Goal: Task Accomplishment & Management: Use online tool/utility

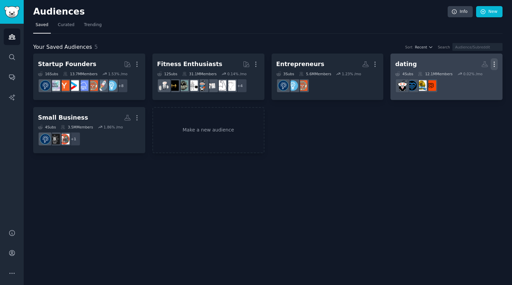
click at [494, 65] on icon "button" at bounding box center [494, 64] width 7 height 7
click at [477, 78] on p "Delete" at bounding box center [476, 78] width 16 height 7
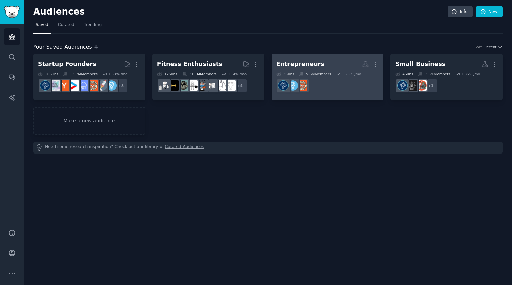
click at [337, 83] on dd "r/EntrepreneurRideAlong" at bounding box center [327, 85] width 103 height 19
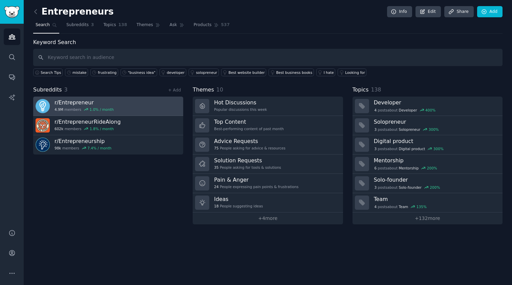
click at [130, 103] on link "r/ Entrepreneur 4.9M members 1.0 % / month" at bounding box center [108, 106] width 150 height 19
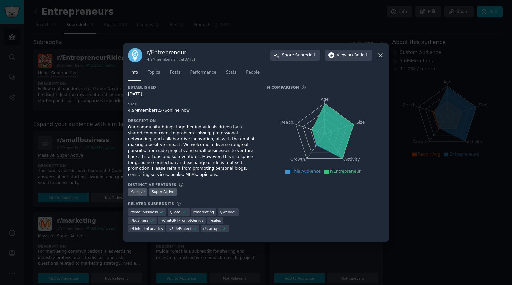
click at [380, 56] on icon at bounding box center [380, 54] width 7 height 7
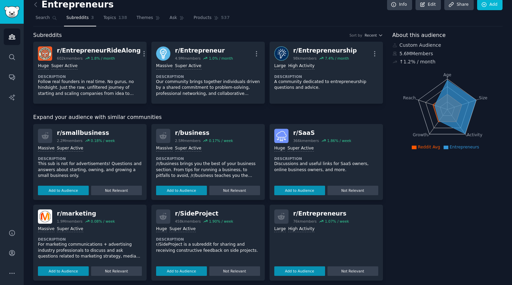
scroll to position [14, 0]
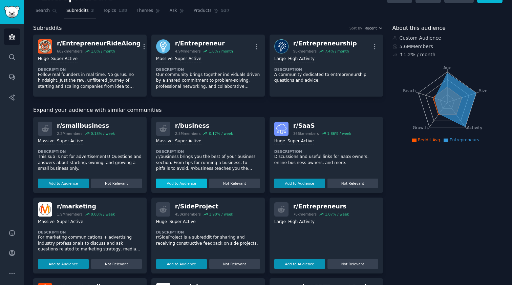
click at [184, 181] on button "Add to Audience" at bounding box center [181, 183] width 51 height 9
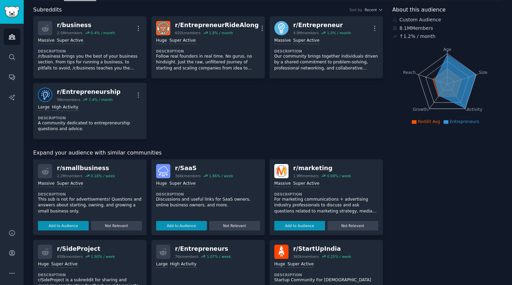
scroll to position [38, 0]
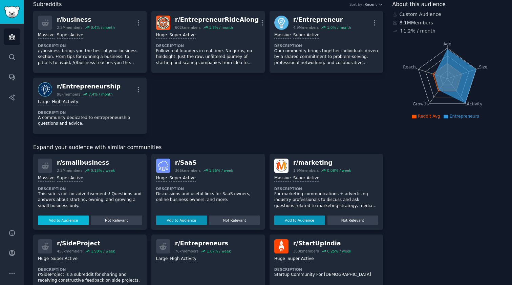
click at [66, 217] on button "Add to Audience" at bounding box center [63, 219] width 51 height 9
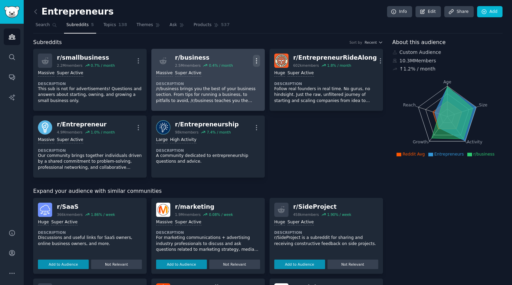
scroll to position [0, 0]
click at [255, 59] on icon "button" at bounding box center [256, 60] width 7 height 7
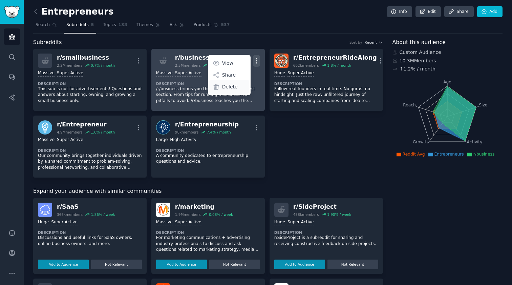
click at [233, 86] on p "Delete" at bounding box center [230, 86] width 16 height 7
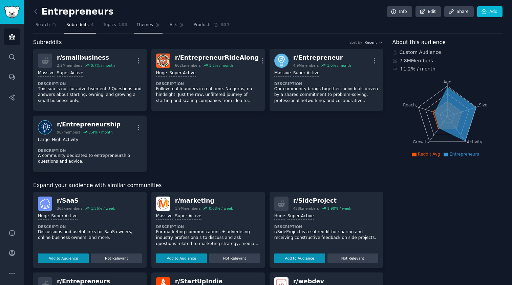
click at [145, 26] on span "Themes" at bounding box center [145, 25] width 17 height 6
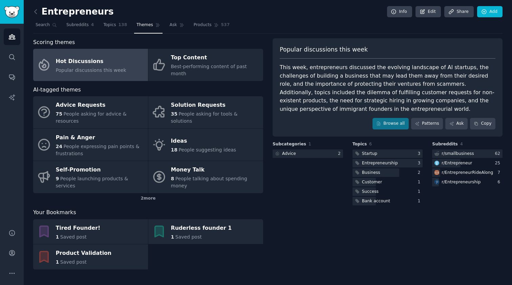
click at [97, 67] on div "Popular discussions this week" at bounding box center [91, 70] width 70 height 7
click at [422, 122] on link "Patterns" at bounding box center [427, 124] width 32 height 12
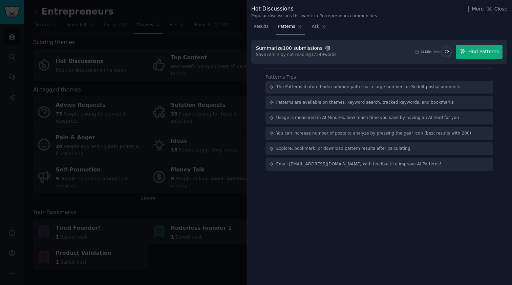
click at [327, 47] on icon "button" at bounding box center [327, 47] width 1 height 1
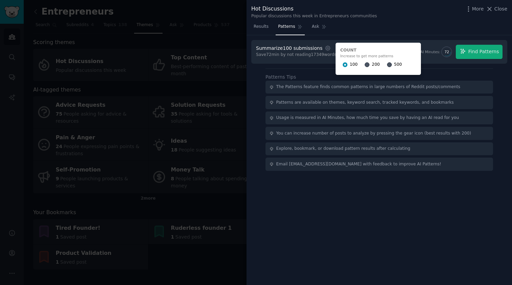
click at [405, 219] on div "Summarize 100 submissions Settings Count Increase to get more patterns 100 200 …" at bounding box center [380, 160] width 266 height 250
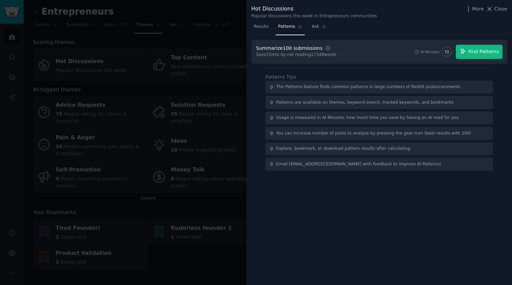
click at [473, 50] on span "Find Patterns" at bounding box center [483, 51] width 31 height 7
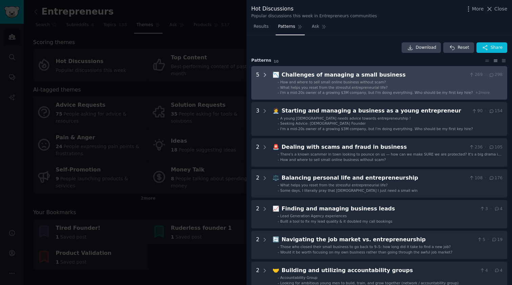
click at [266, 75] on icon at bounding box center [265, 75] width 6 height 6
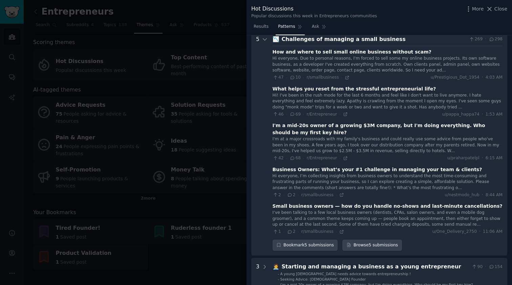
scroll to position [36, 0]
